Goal: Browse casually

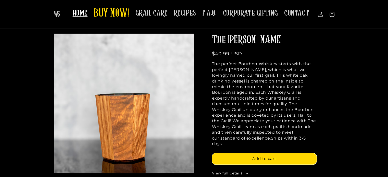
scroll to position [102, 0]
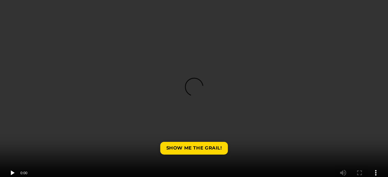
scroll to position [841, 0]
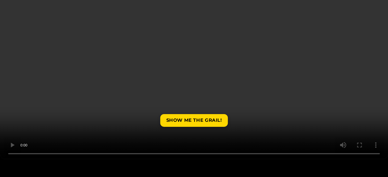
click at [267, 143] on video at bounding box center [194, 62] width 388 height 194
